Goal: Navigation & Orientation: Understand site structure

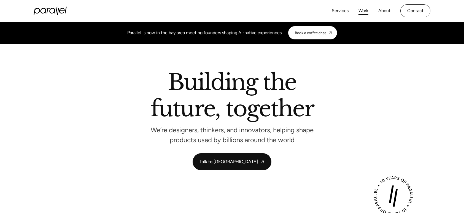
click at [362, 7] on link "Work" at bounding box center [363, 11] width 10 height 8
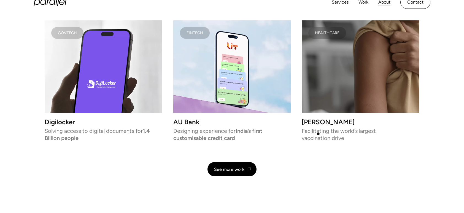
scroll to position [1109, 0]
